Goal: Transaction & Acquisition: Purchase product/service

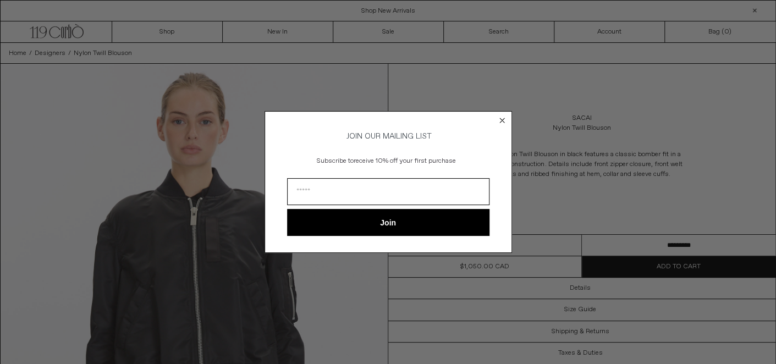
click at [501, 118] on icon "Close dialog" at bounding box center [502, 120] width 4 height 4
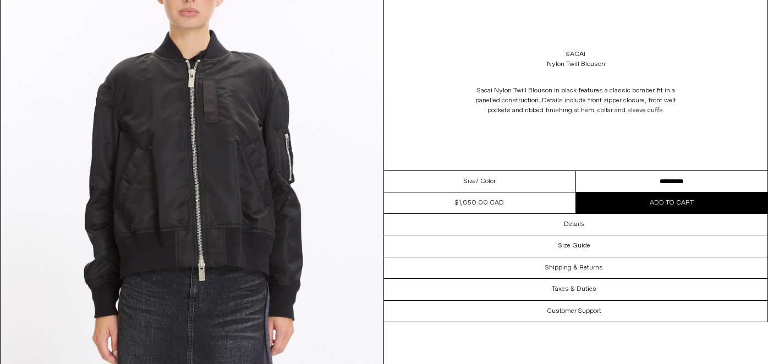
scroll to position [147, 0]
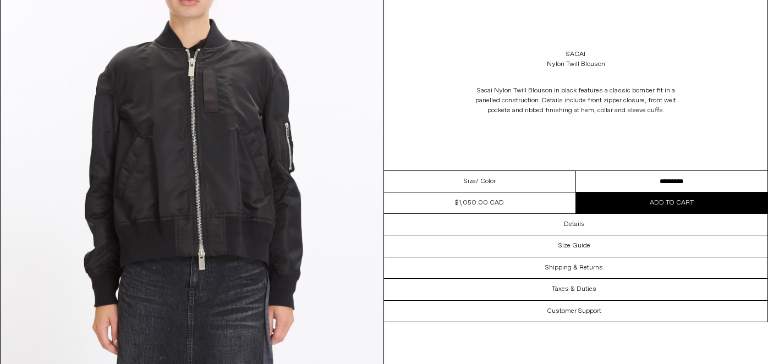
click at [560, 178] on div "Size / Color" at bounding box center [480, 181] width 192 height 21
click at [640, 179] on select "********* ********* *********" at bounding box center [672, 181] width 192 height 21
click at [576, 171] on select "********* ********* *********" at bounding box center [672, 181] width 192 height 21
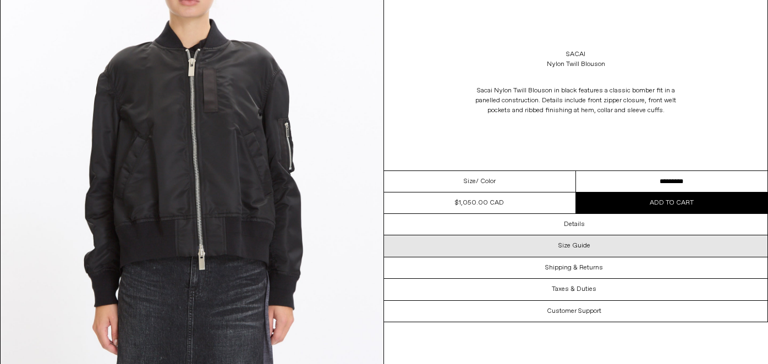
click at [676, 253] on div "Size Guide" at bounding box center [575, 245] width 383 height 21
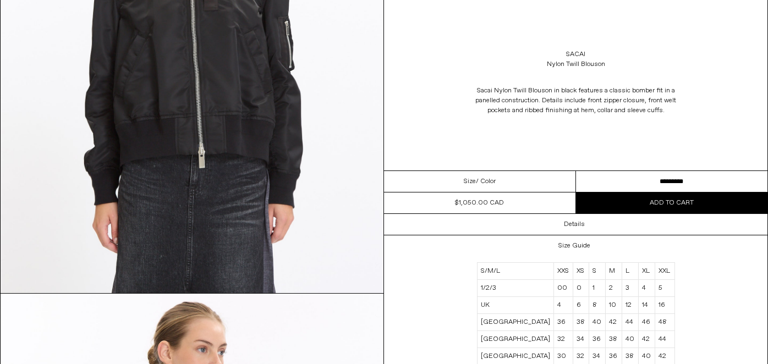
scroll to position [250, 0]
drag, startPoint x: 600, startPoint y: 291, endPoint x: 620, endPoint y: 268, distance: 30.4
click at [619, 269] on tbody "S/M/L XXS XS S M L XL XXL 1/2/3 00 0 1 2 3 4 5 UK 4 6 8 10 12 14 16 ITALY 36 38…" at bounding box center [575, 321] width 197 height 119
click at [713, 262] on div "Size Guide S/M/L XXS XS S M L XL XXL 1/2/3 00 0 1 2 3 4 5 UK 4 6 8 10 12 14 16 …" at bounding box center [575, 321] width 383 height 173
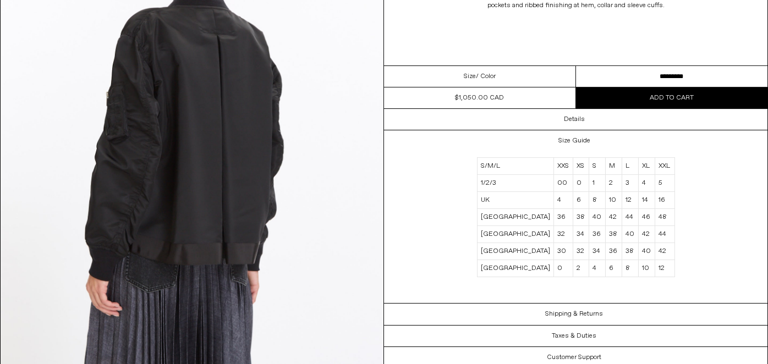
scroll to position [1145, 0]
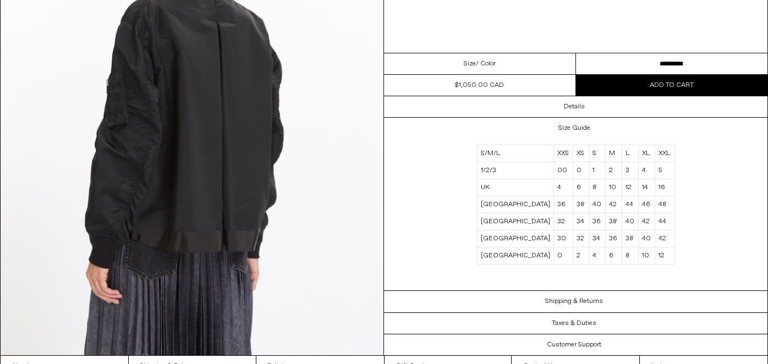
click at [493, 81] on dl "Regular price $1,050.00 CAD Sale price $1,050.00 CAD Unit price / per Availabil…" at bounding box center [479, 85] width 191 height 21
click at [496, 93] on dl "Regular price $1,050.00 CAD Sale price $1,050.00 CAD Unit price / per Availabil…" at bounding box center [479, 85] width 191 height 21
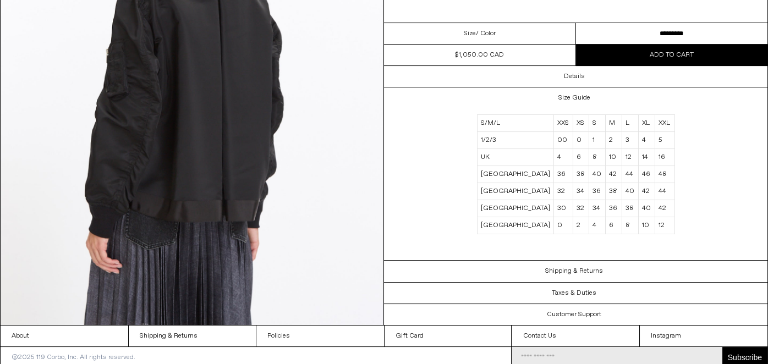
scroll to position [1180, 0]
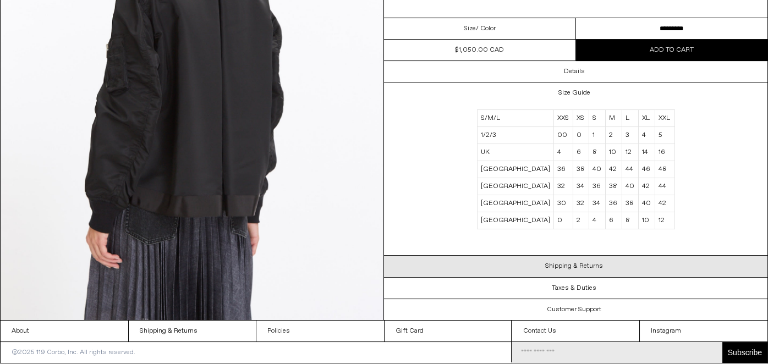
click at [597, 271] on h3 "Shipping & Returns" at bounding box center [574, 267] width 58 height 8
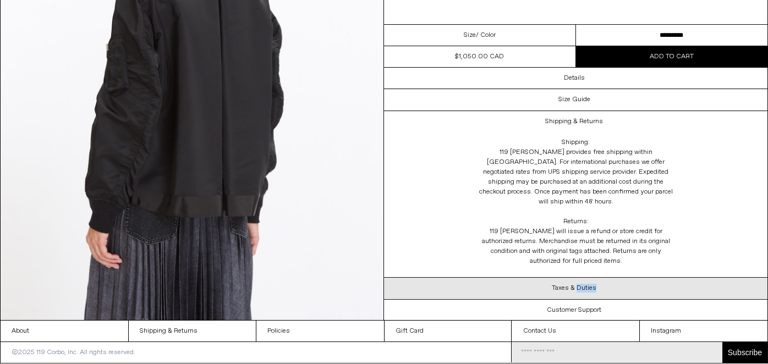
click at [578, 294] on div "Taxes & Duties" at bounding box center [575, 288] width 383 height 21
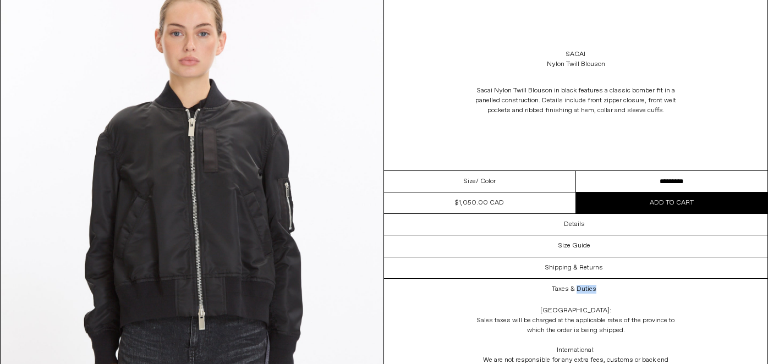
scroll to position [0, 0]
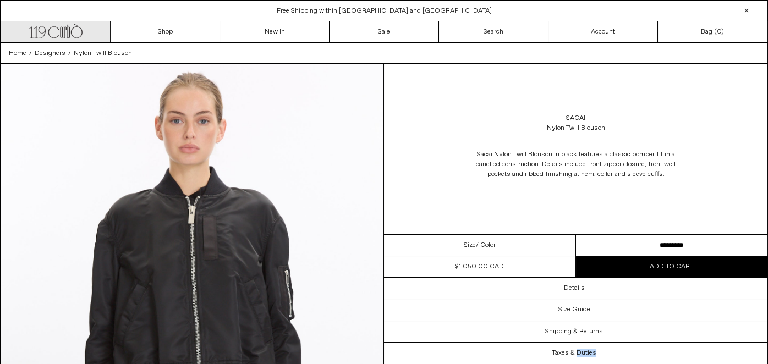
click at [63, 35] on icon at bounding box center [61, 32] width 3 height 11
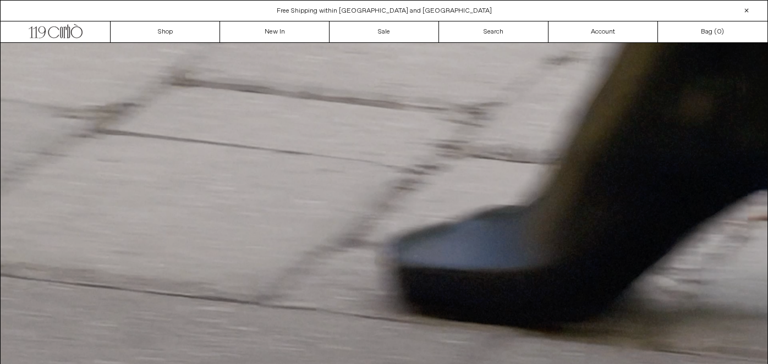
click at [405, 9] on span "Free Shipping within [GEOGRAPHIC_DATA] and [GEOGRAPHIC_DATA]" at bounding box center [384, 11] width 215 height 9
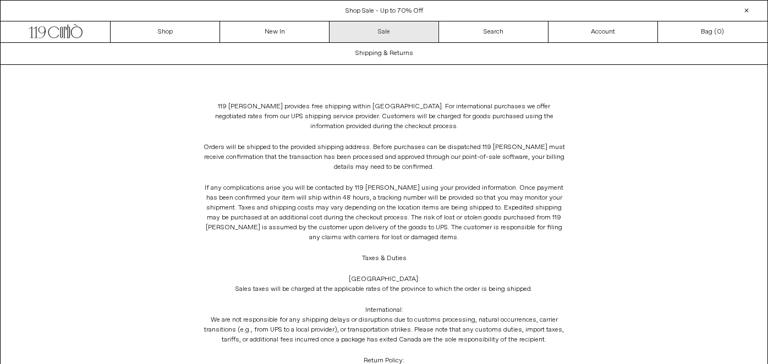
click at [406, 36] on link "Sale" at bounding box center [383, 31] width 109 height 21
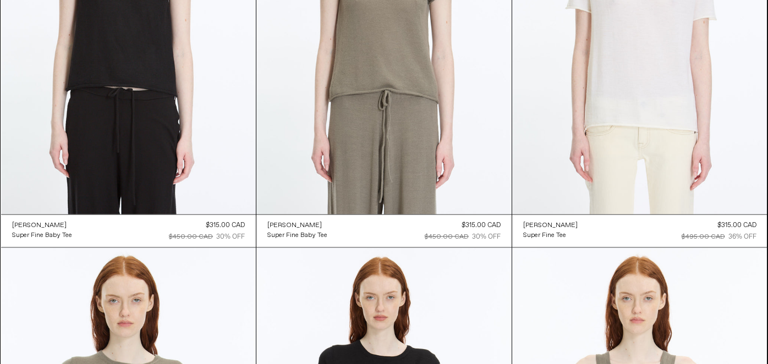
scroll to position [10663, 0]
